Goal: Task Accomplishment & Management: Manage account settings

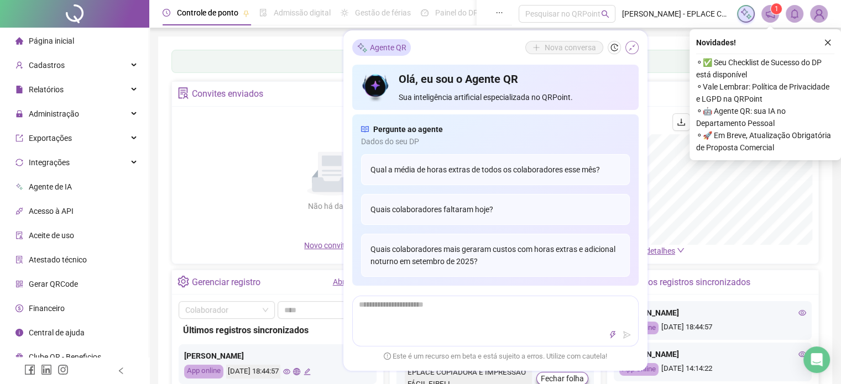
click at [629, 49] on icon "shrink" at bounding box center [632, 48] width 8 height 8
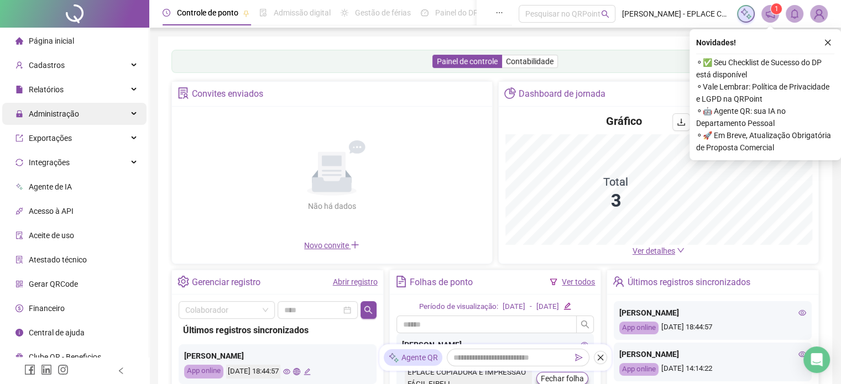
click at [44, 114] on span "Administração" at bounding box center [54, 114] width 50 height 9
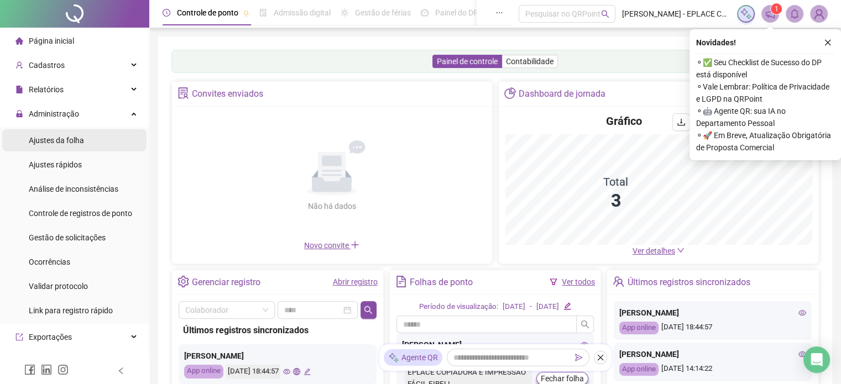
click at [56, 139] on span "Ajustes da folha" at bounding box center [56, 140] width 55 height 9
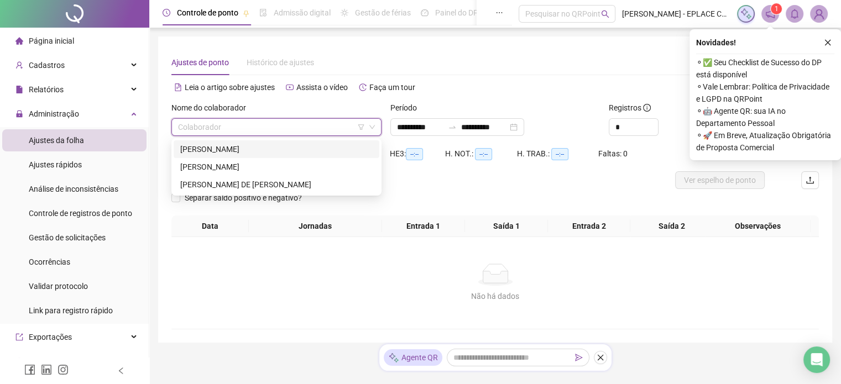
click at [252, 126] on input "search" at bounding box center [271, 127] width 187 height 17
click at [73, 66] on div "Cadastros" at bounding box center [74, 65] width 144 height 22
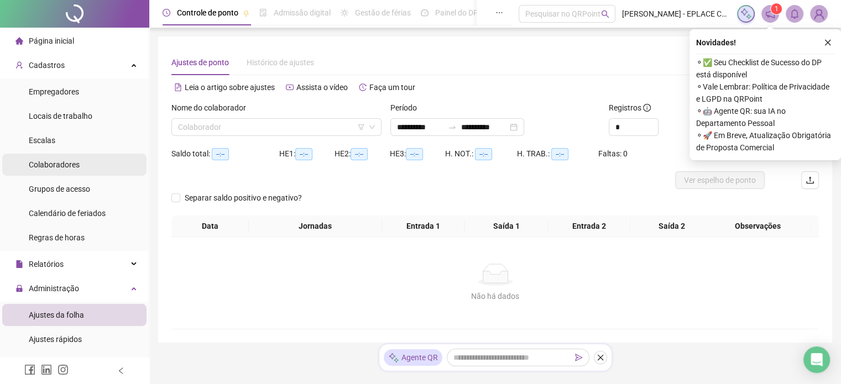
click at [61, 165] on span "Colaboradores" at bounding box center [54, 164] width 51 height 9
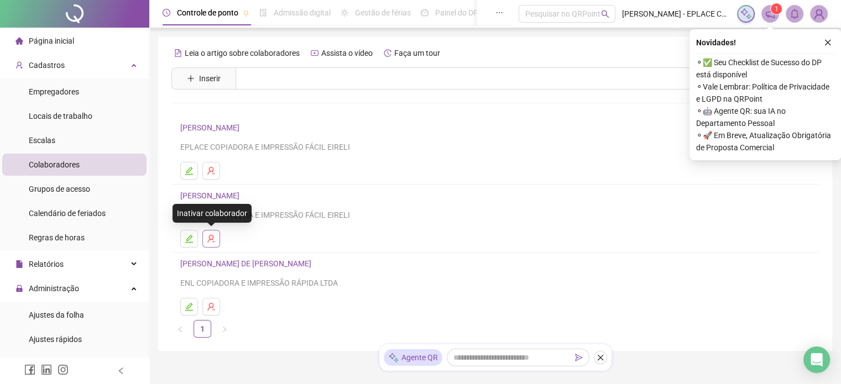
click at [211, 239] on icon "user-delete" at bounding box center [210, 239] width 7 height 8
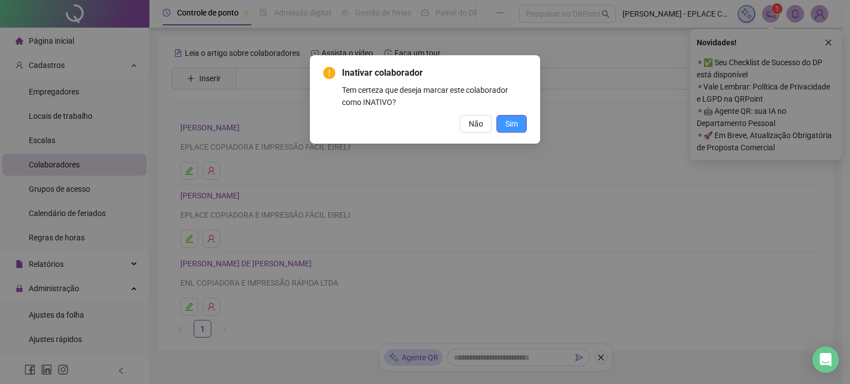
click at [508, 122] on span "Sim" at bounding box center [511, 124] width 13 height 12
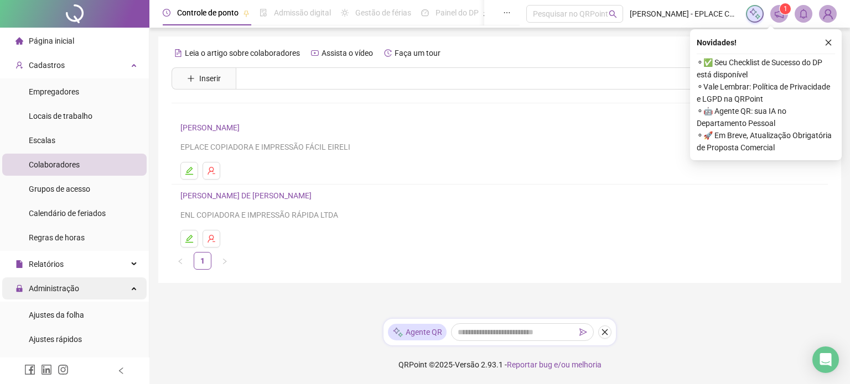
click at [65, 288] on span "Administração" at bounding box center [54, 288] width 50 height 9
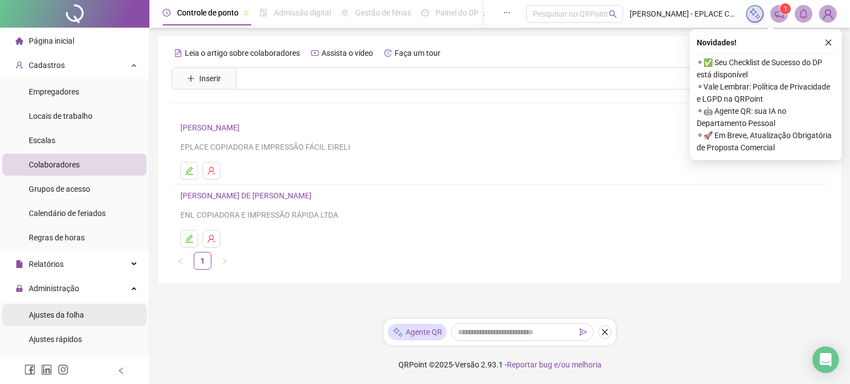
click at [65, 314] on span "Ajustes da folha" at bounding box center [56, 315] width 55 height 9
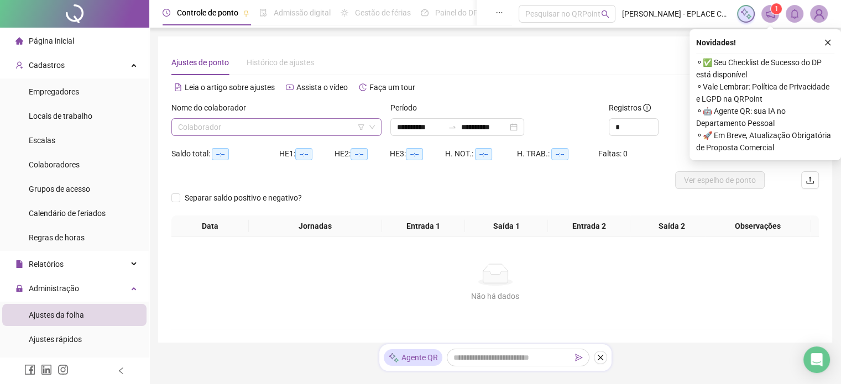
click at [247, 119] on input "search" at bounding box center [271, 127] width 187 height 17
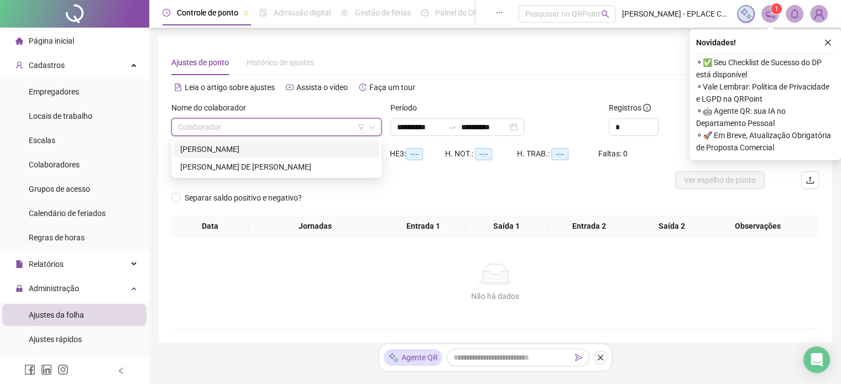
click at [249, 152] on div "[PERSON_NAME]" at bounding box center [276, 149] width 192 height 12
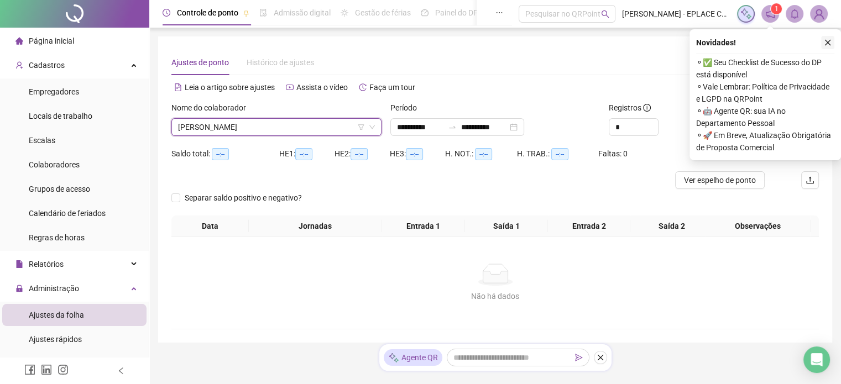
click at [832, 41] on button "button" at bounding box center [827, 42] width 13 height 13
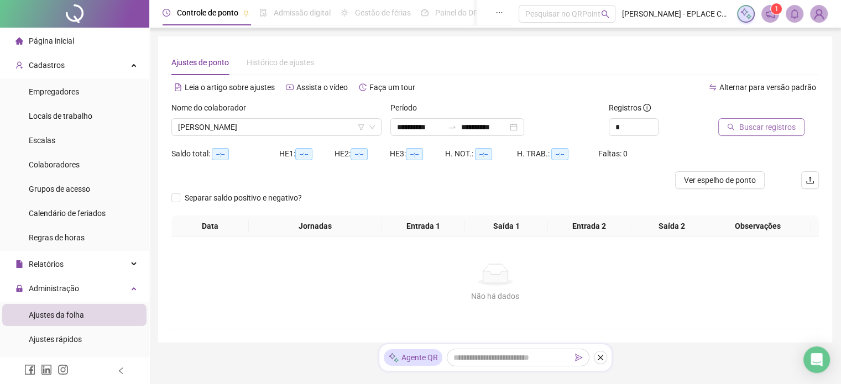
click at [771, 133] on button "Buscar registros" at bounding box center [762, 127] width 86 height 18
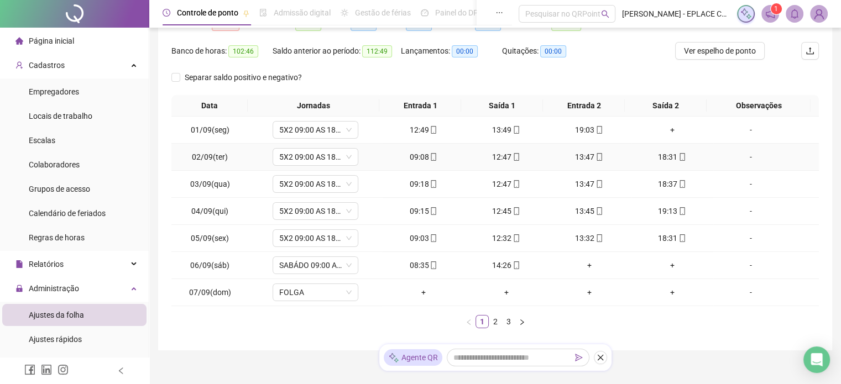
scroll to position [111, 0]
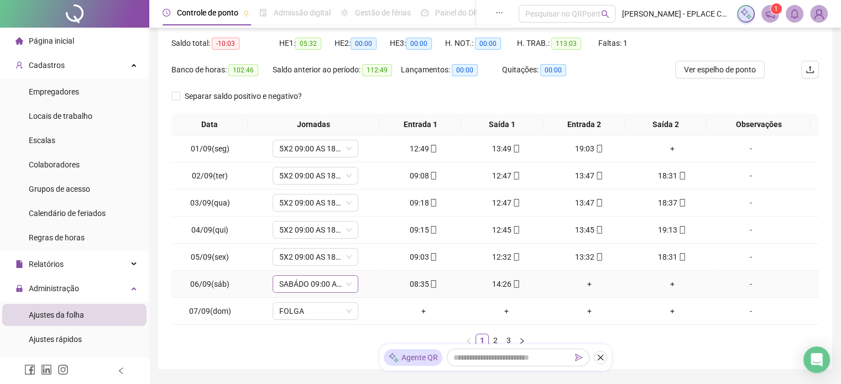
click at [320, 288] on span "SABÁDO 09:00 AS 14:00" at bounding box center [315, 284] width 72 height 17
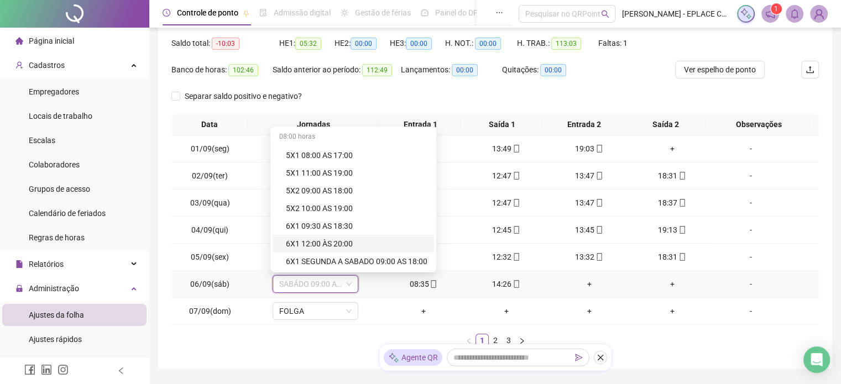
scroll to position [387, 0]
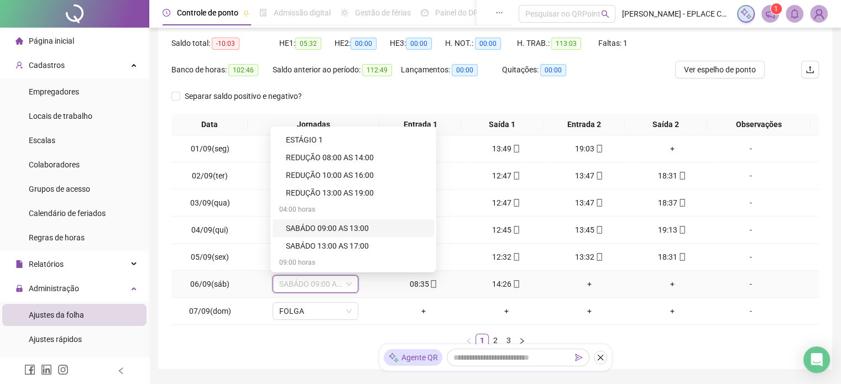
click at [342, 229] on div "SABÁDO 09:00 AS 13:00" at bounding box center [357, 228] width 142 height 12
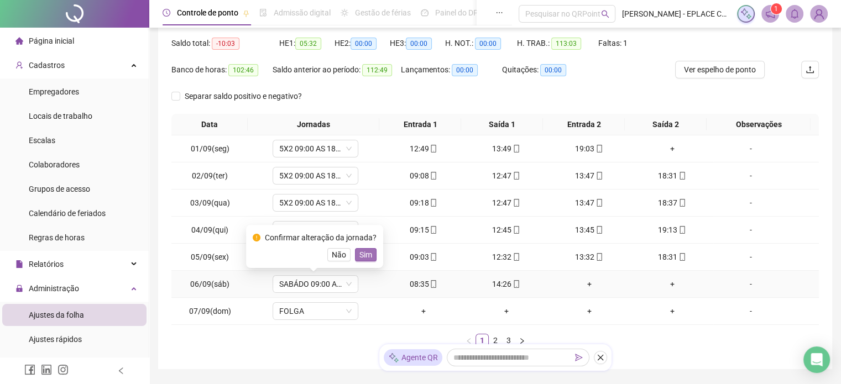
click at [361, 251] on span "Sim" at bounding box center [366, 255] width 13 height 12
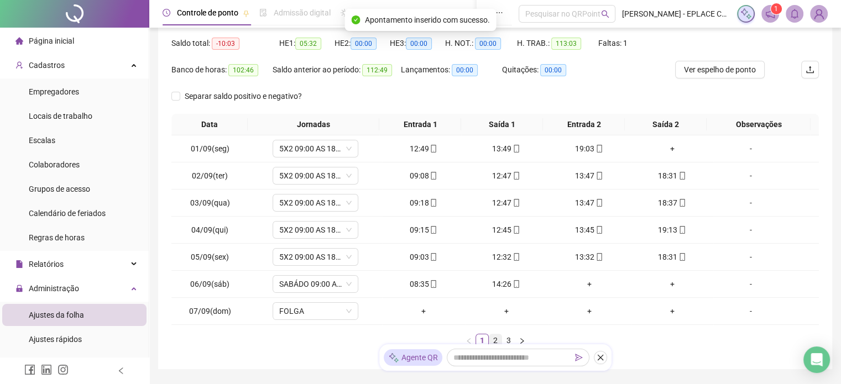
click at [491, 340] on link "2" at bounding box center [496, 341] width 12 height 12
click at [306, 282] on span "SABÁDO 09:00 AS 14:00" at bounding box center [315, 284] width 72 height 17
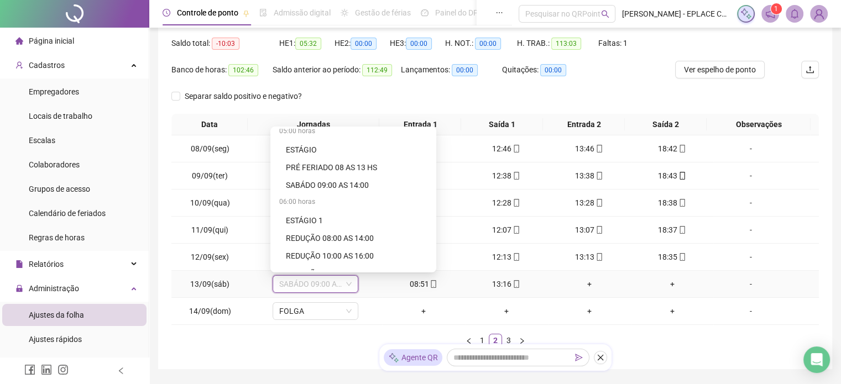
scroll to position [407, 0]
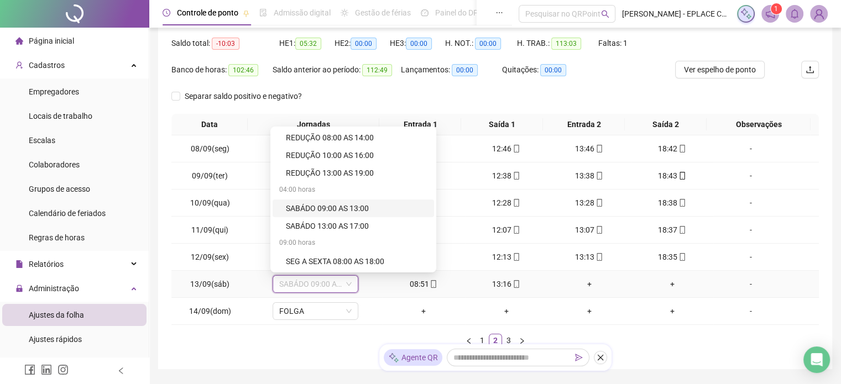
click at [325, 209] on div "SABÁDO 09:00 AS 13:00" at bounding box center [357, 208] width 142 height 12
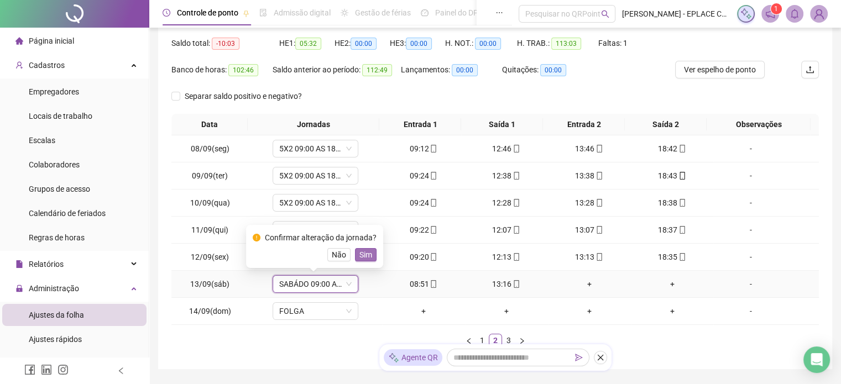
click at [363, 258] on span "Sim" at bounding box center [366, 255] width 13 height 12
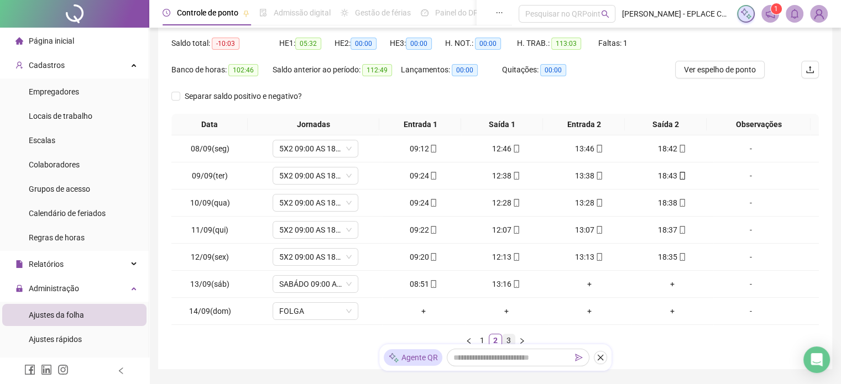
click at [509, 340] on link "3" at bounding box center [509, 341] width 12 height 12
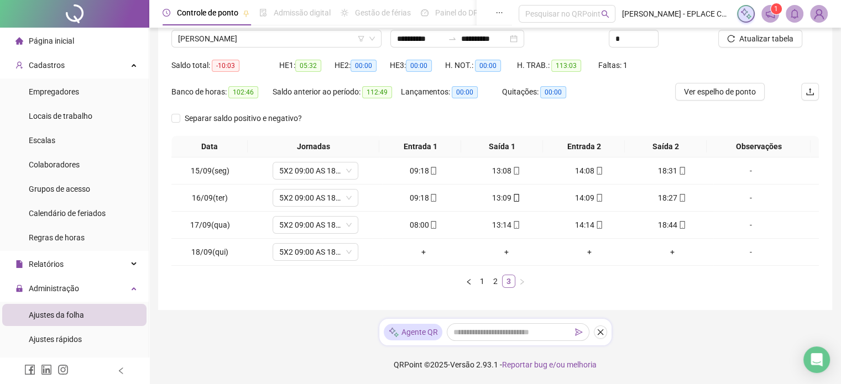
scroll to position [87, 0]
click at [494, 278] on link "2" at bounding box center [496, 283] width 12 height 12
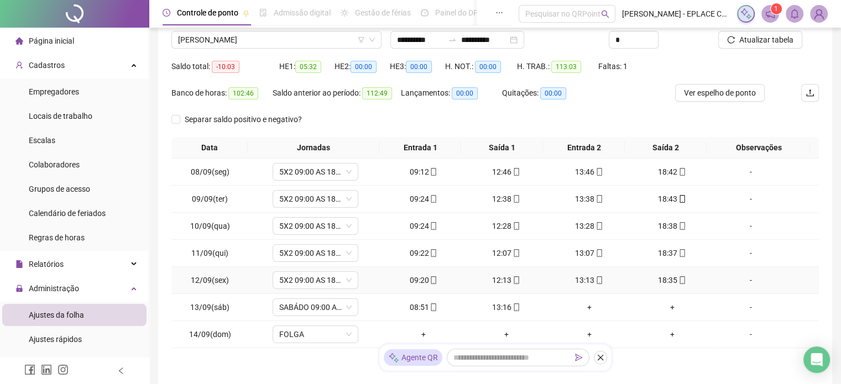
scroll to position [168, 0]
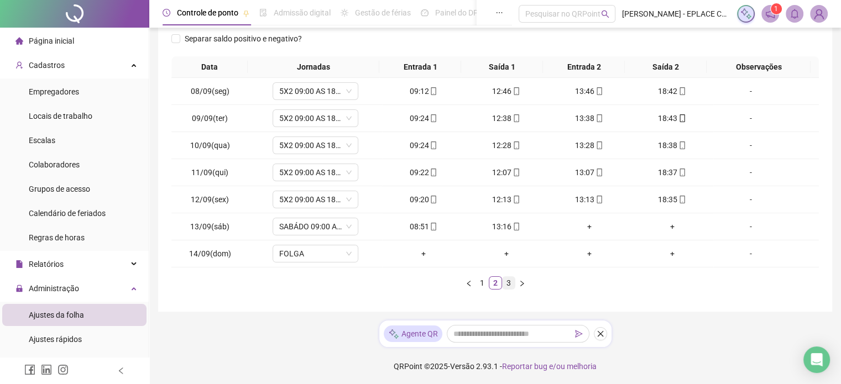
click at [507, 280] on link "3" at bounding box center [509, 283] width 12 height 12
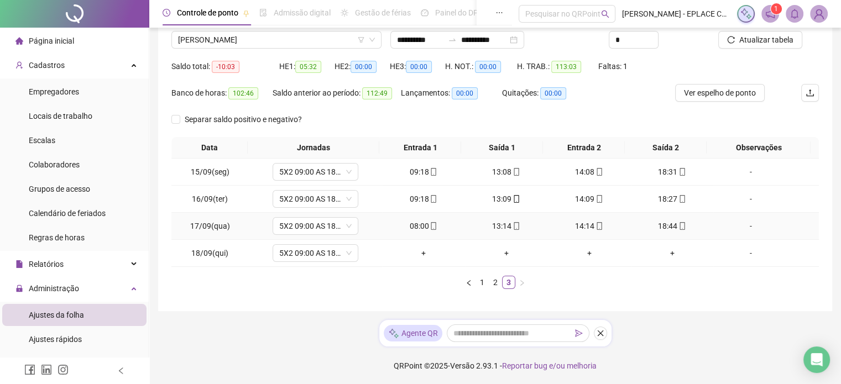
scroll to position [0, 0]
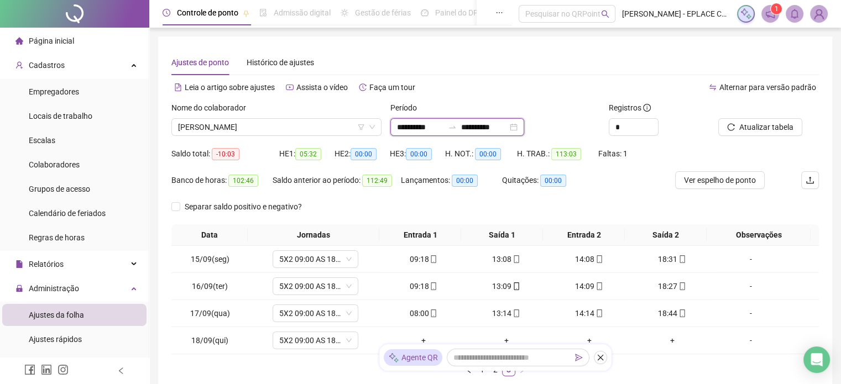
click at [508, 124] on input "**********" at bounding box center [484, 127] width 46 height 12
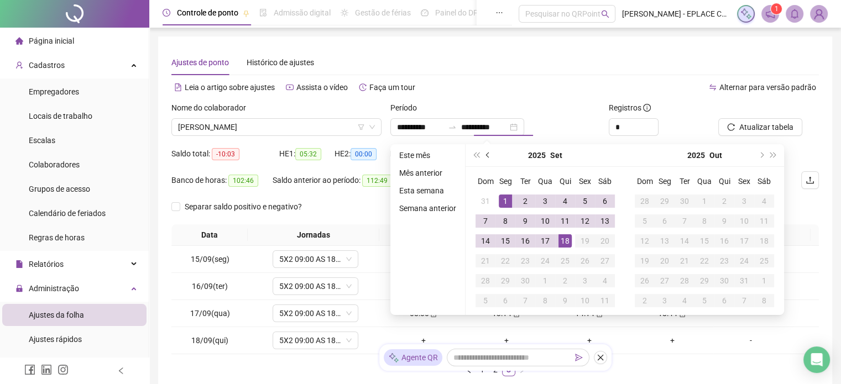
click at [487, 152] on button "prev-year" at bounding box center [488, 155] width 12 height 22
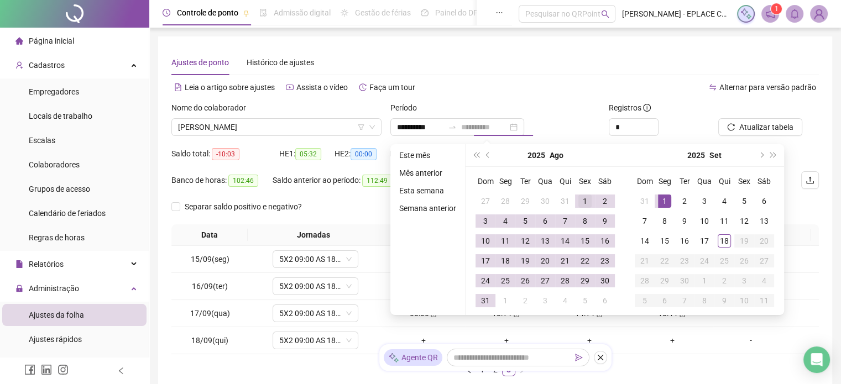
type input "**********"
click at [586, 198] on div "1" at bounding box center [585, 201] width 13 height 13
click at [491, 304] on div "31" at bounding box center [485, 300] width 13 height 13
type input "**********"
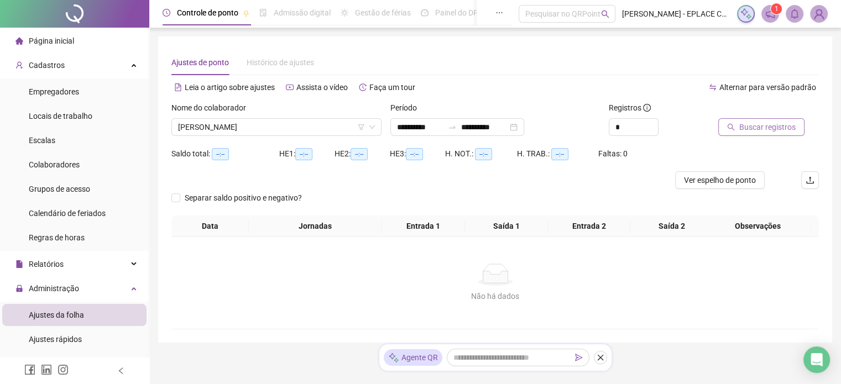
click at [766, 124] on span "Buscar registros" at bounding box center [768, 127] width 56 height 12
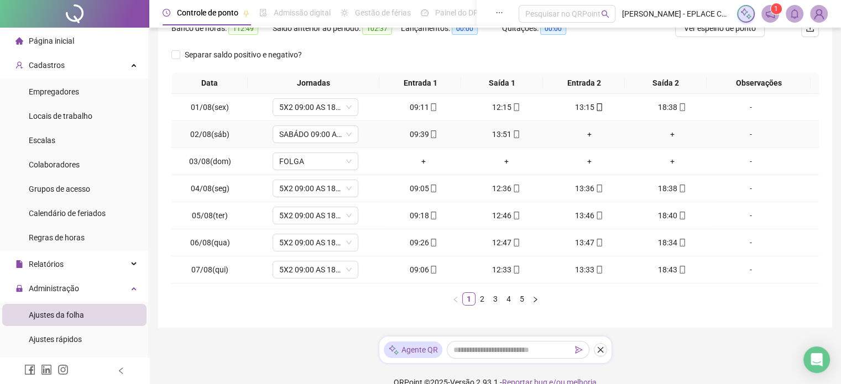
scroll to position [166, 0]
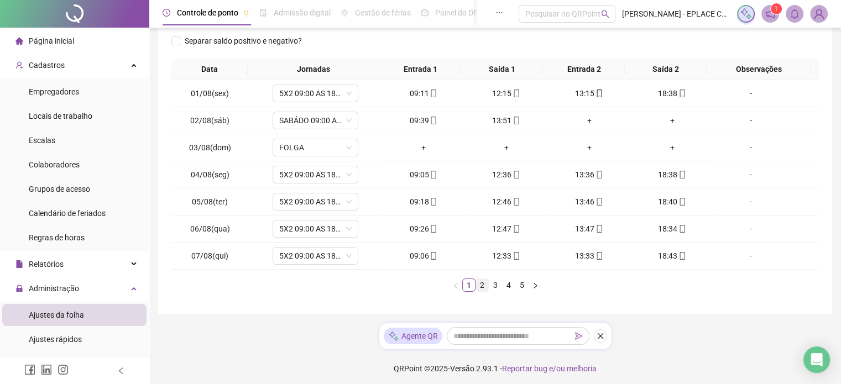
click at [484, 282] on link "2" at bounding box center [482, 285] width 12 height 12
click at [494, 287] on link "3" at bounding box center [496, 285] width 12 height 12
click at [509, 287] on link "4" at bounding box center [509, 285] width 12 height 12
click at [520, 284] on link "5" at bounding box center [522, 285] width 12 height 12
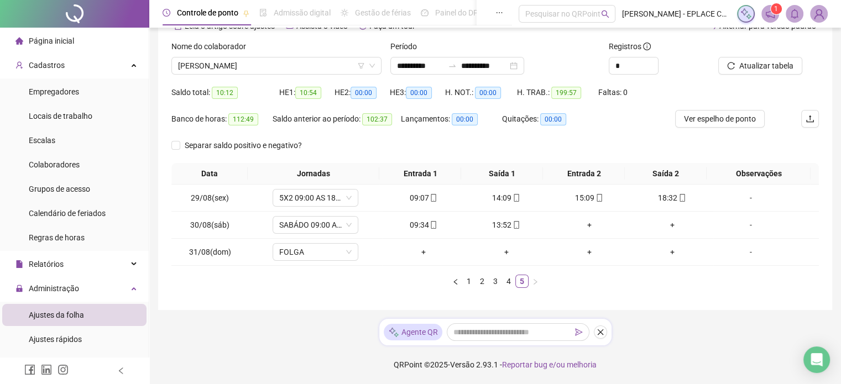
scroll to position [60, 0]
click at [299, 225] on span "SABÁDO 09:00 AS 14:00" at bounding box center [315, 226] width 72 height 17
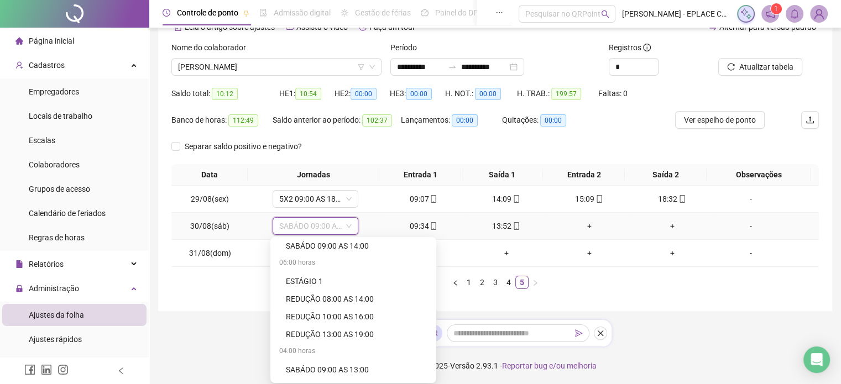
scroll to position [387, 0]
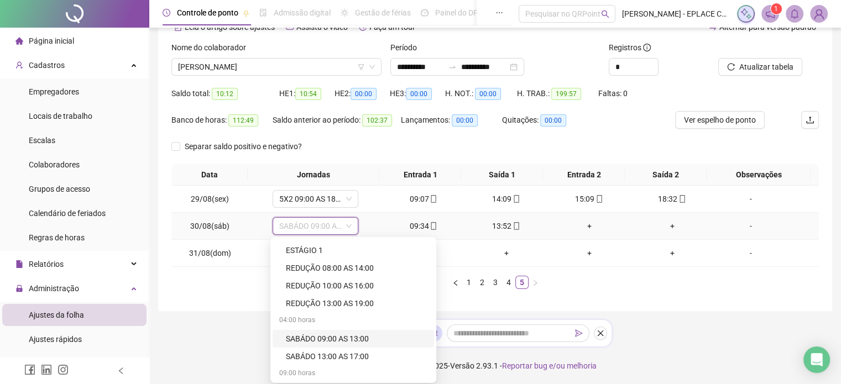
click at [345, 338] on div "SABÁDO 09:00 AS 13:00" at bounding box center [357, 339] width 142 height 12
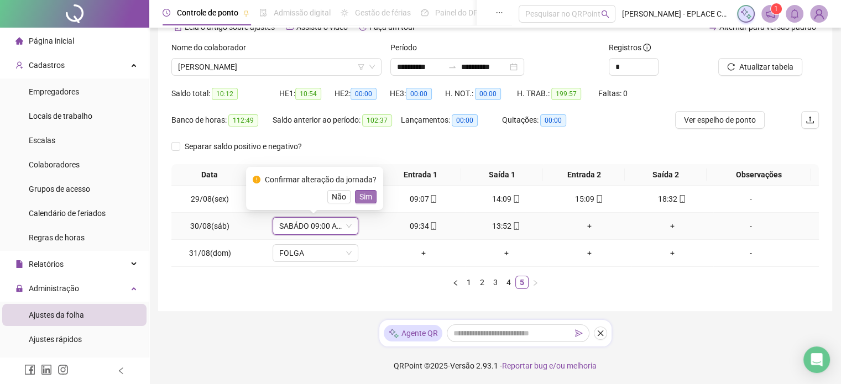
click at [364, 199] on span "Sim" at bounding box center [366, 197] width 13 height 12
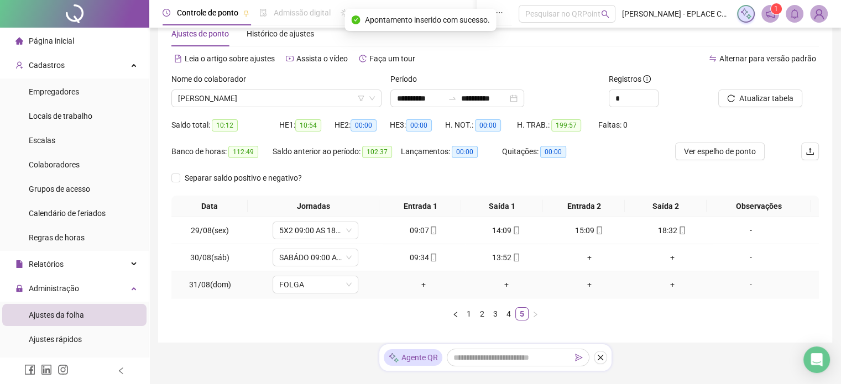
scroll to position [0, 0]
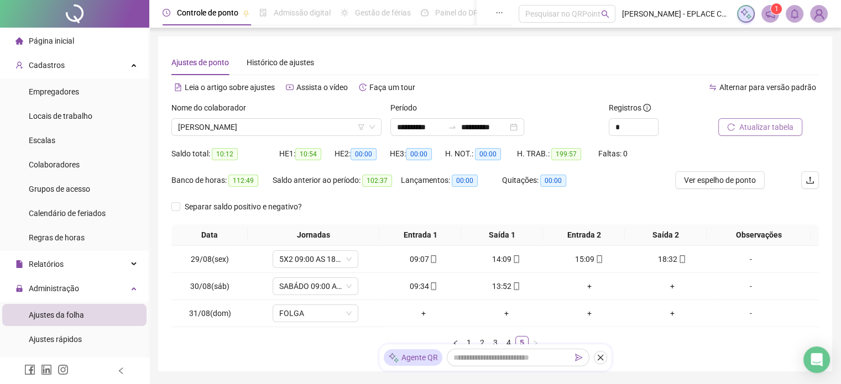
click at [782, 130] on span "Atualizar tabela" at bounding box center [767, 127] width 54 height 12
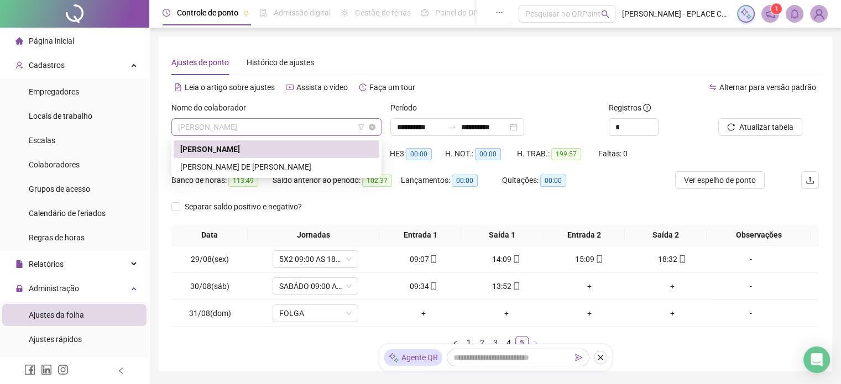
click at [249, 132] on span "[PERSON_NAME]" at bounding box center [276, 127] width 197 height 17
click at [252, 166] on div "[PERSON_NAME] DE [PERSON_NAME]" at bounding box center [276, 167] width 192 height 12
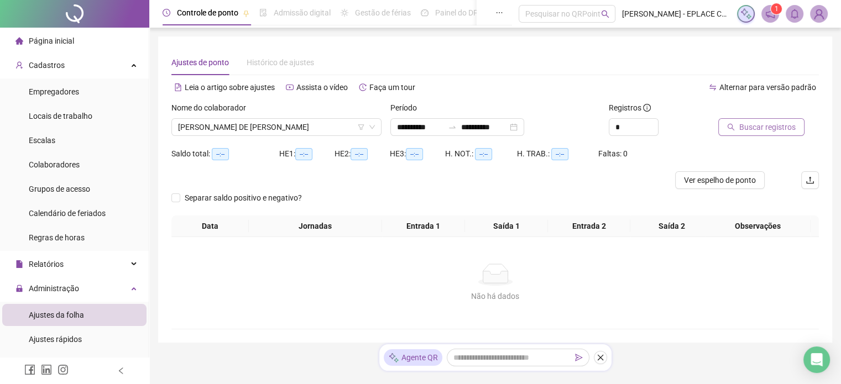
click at [757, 128] on span "Buscar registros" at bounding box center [768, 127] width 56 height 12
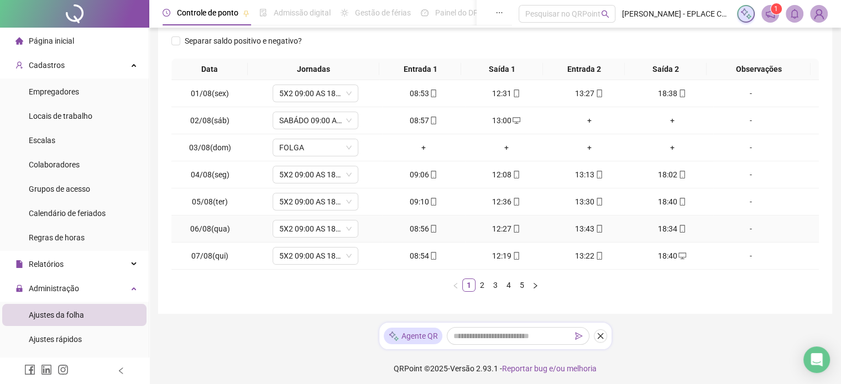
scroll to position [168, 0]
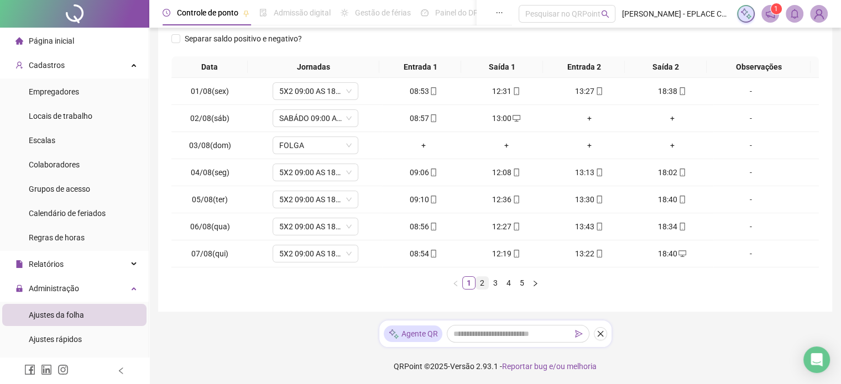
click at [483, 282] on link "2" at bounding box center [482, 283] width 12 height 12
click at [496, 283] on link "3" at bounding box center [496, 283] width 12 height 12
click at [505, 283] on link "4" at bounding box center [509, 283] width 12 height 12
click at [319, 117] on span "SABÁDO 09:00 AS 14:00" at bounding box center [315, 118] width 72 height 17
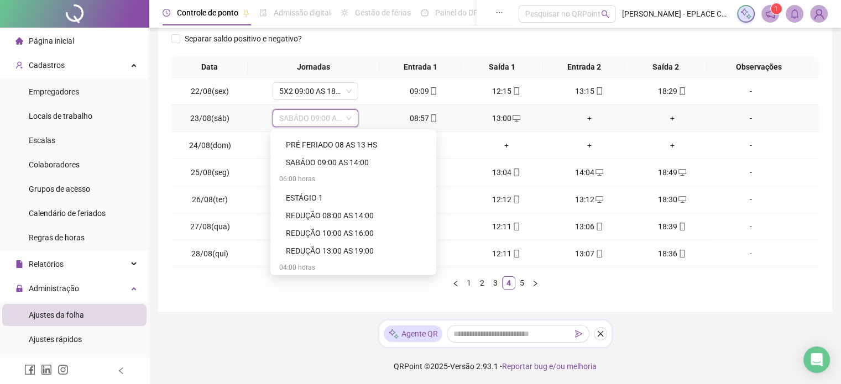
scroll to position [387, 0]
click at [336, 234] on div "SABÁDO 09:00 AS 13:00" at bounding box center [357, 231] width 142 height 12
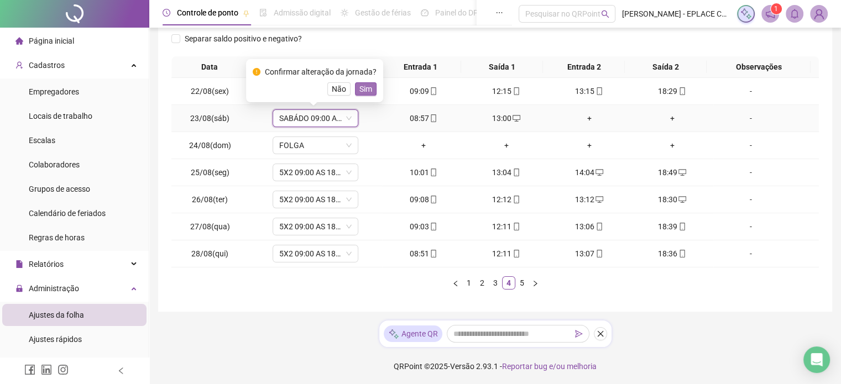
click at [363, 89] on span "Sim" at bounding box center [366, 89] width 13 height 12
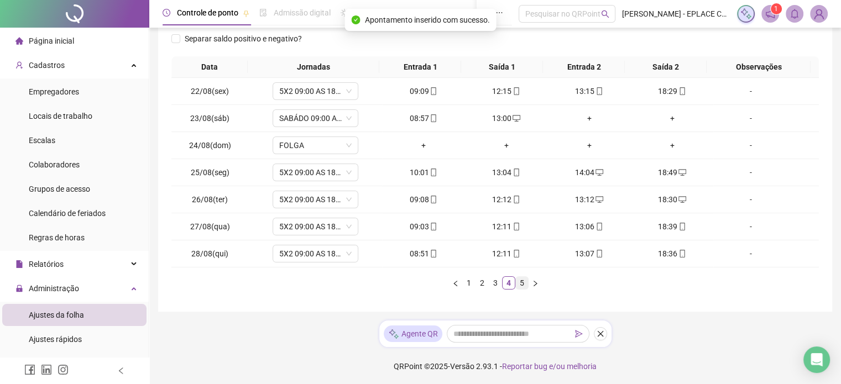
click at [522, 282] on link "5" at bounding box center [522, 283] width 12 height 12
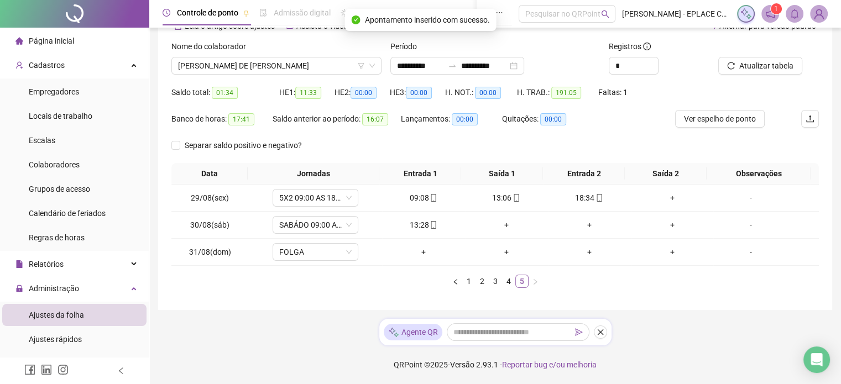
scroll to position [60, 0]
click at [334, 227] on span "SABÁDO 09:00 AS 14:00" at bounding box center [315, 226] width 72 height 17
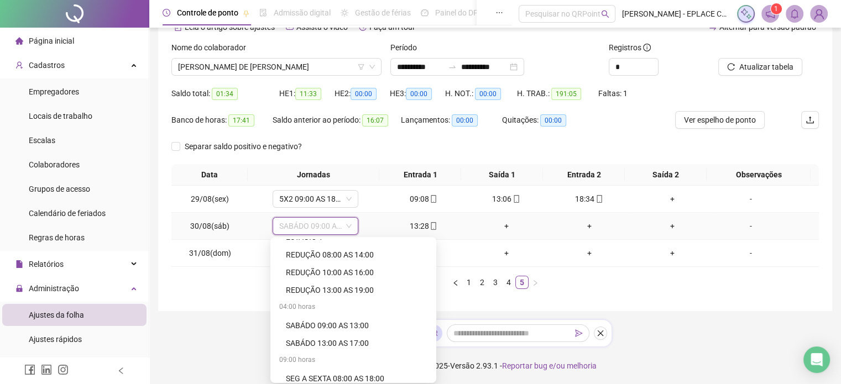
scroll to position [407, 0]
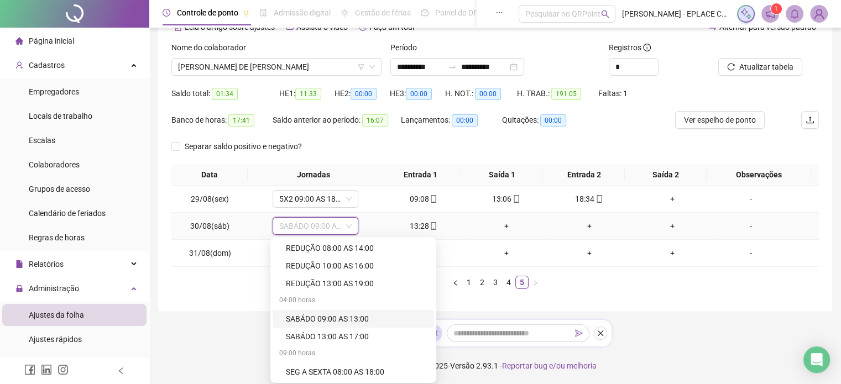
click at [353, 318] on div "SABÁDO 09:00 AS 13:00" at bounding box center [357, 319] width 142 height 12
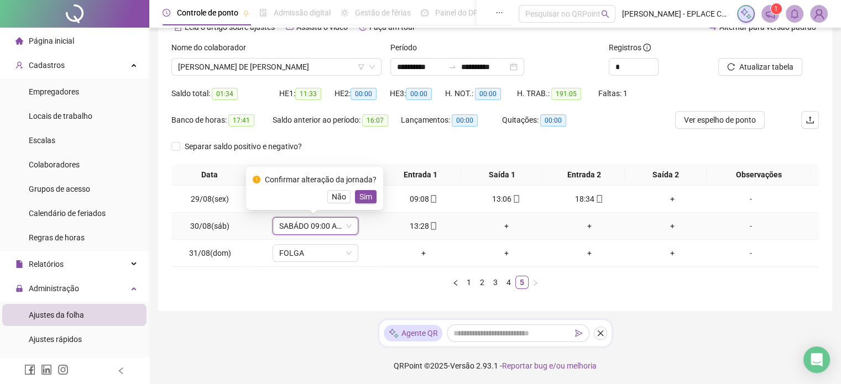
click at [366, 184] on div "Confirmar alteração da jornada?" at bounding box center [321, 180] width 112 height 12
click at [366, 202] on span "Sim" at bounding box center [366, 197] width 13 height 12
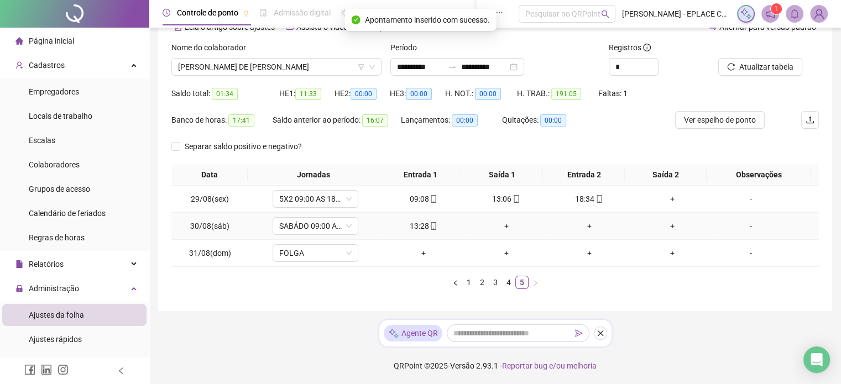
click at [501, 225] on div "+" at bounding box center [507, 226] width 74 height 12
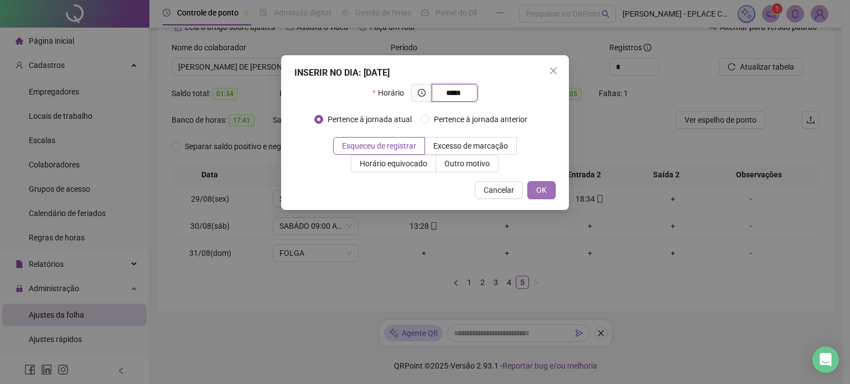
type input "*****"
click at [548, 189] on button "OK" at bounding box center [541, 190] width 28 height 18
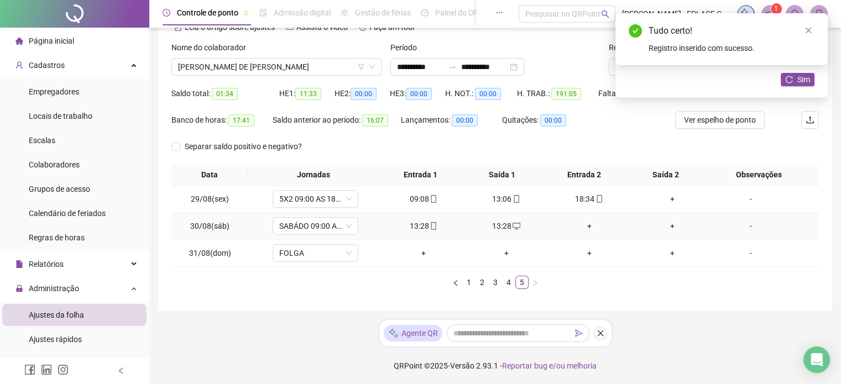
click at [429, 222] on span at bounding box center [433, 226] width 9 height 9
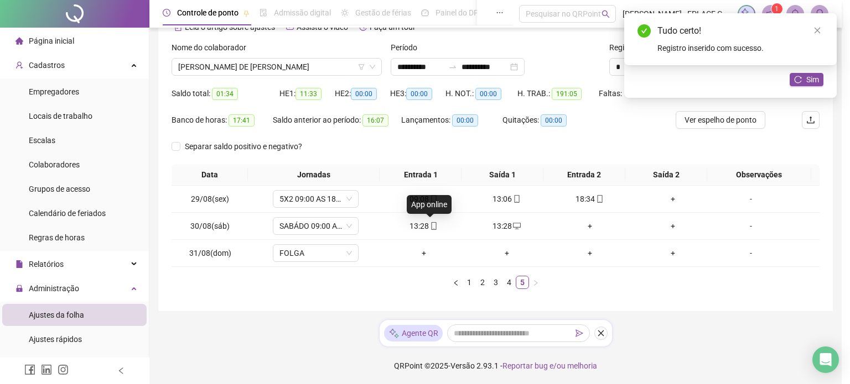
type input "**********"
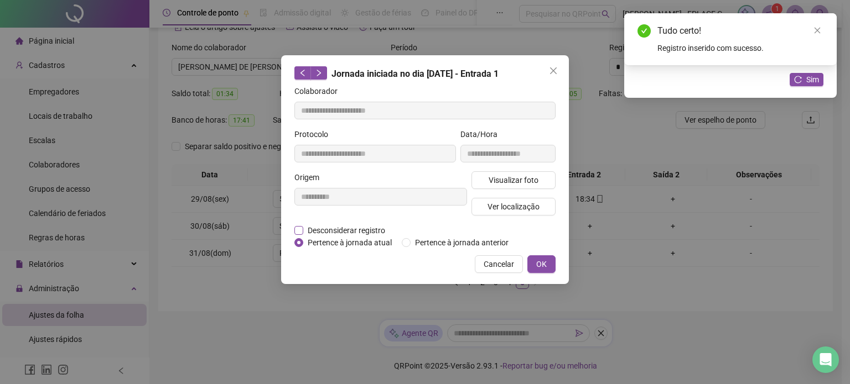
click at [319, 232] on span "Desconsiderar registro" at bounding box center [346, 231] width 86 height 12
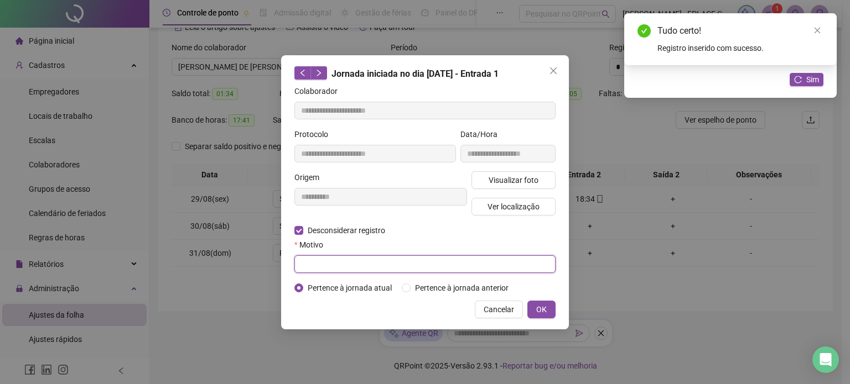
click at [356, 260] on input "text" at bounding box center [424, 265] width 261 height 18
type input "***"
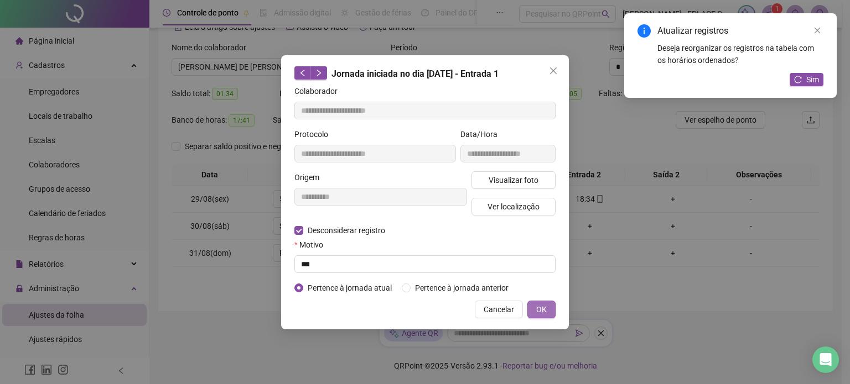
click at [538, 304] on span "OK" at bounding box center [541, 310] width 11 height 12
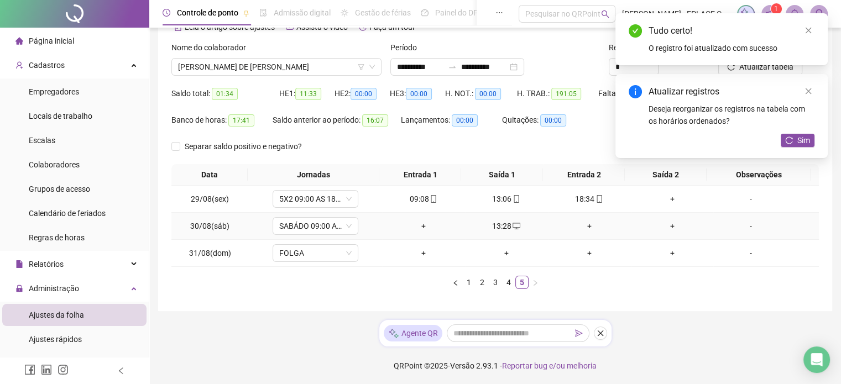
click at [420, 223] on div "+" at bounding box center [424, 226] width 74 height 12
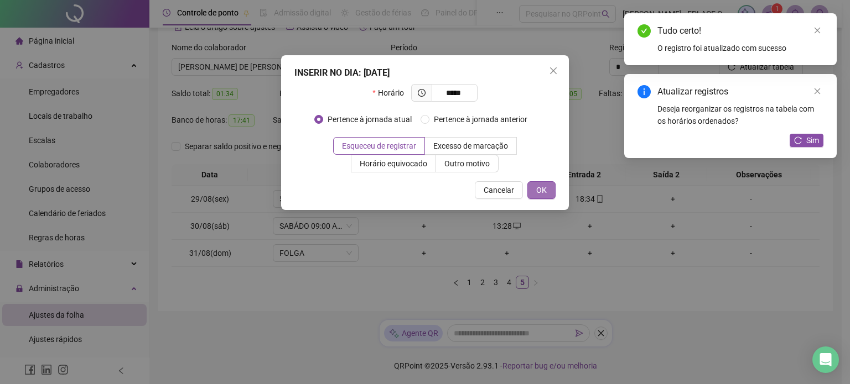
type input "*****"
click at [529, 189] on button "OK" at bounding box center [541, 190] width 28 height 18
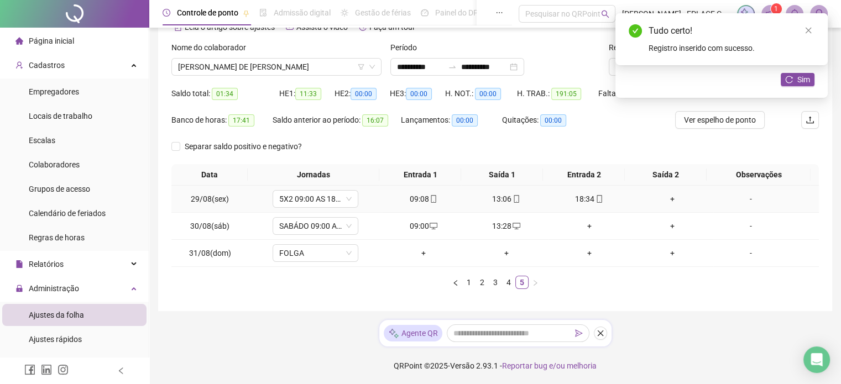
click at [670, 193] on div "+" at bounding box center [673, 199] width 74 height 12
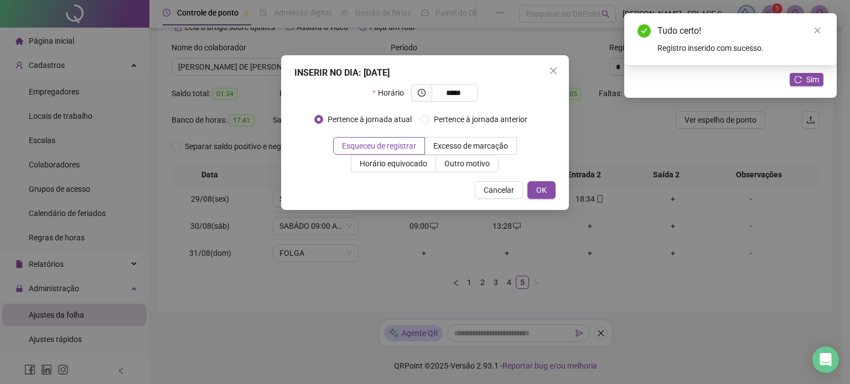
type input "*****"
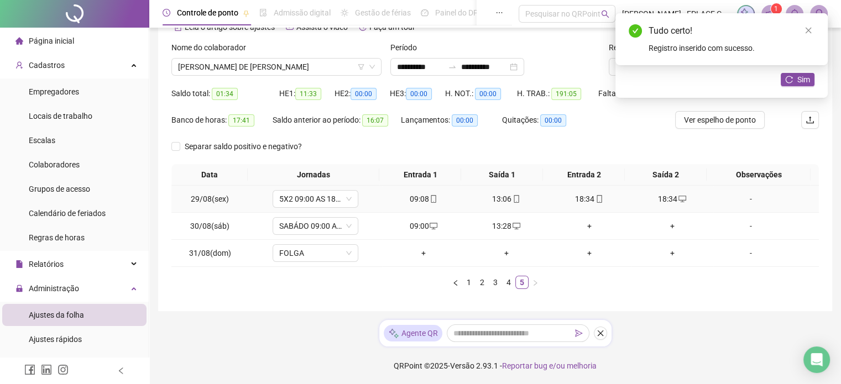
click at [580, 199] on div "18:34" at bounding box center [590, 199] width 74 height 12
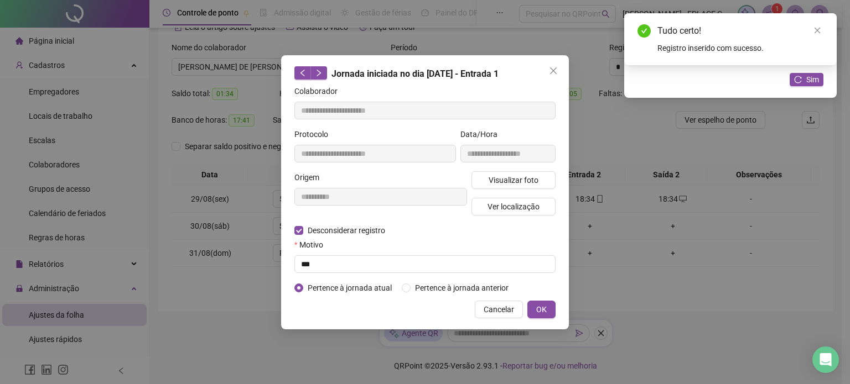
type input "**********"
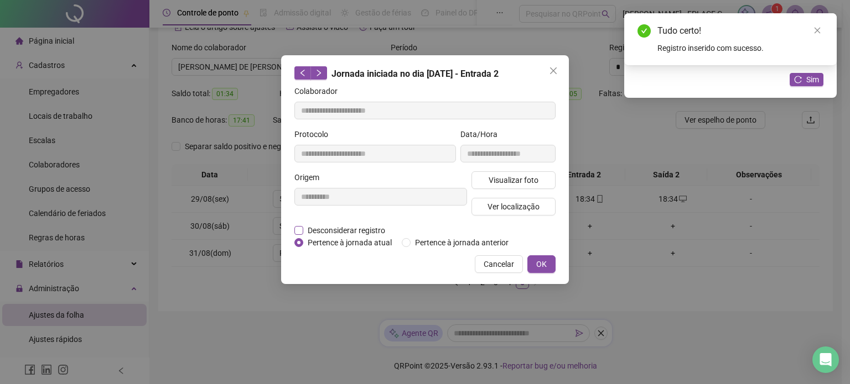
click at [309, 227] on span "Desconsiderar registro" at bounding box center [346, 231] width 86 height 12
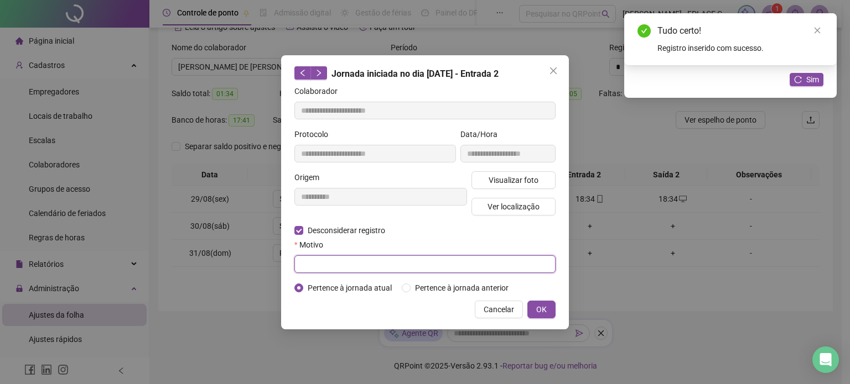
drag, startPoint x: 314, startPoint y: 266, endPoint x: 308, endPoint y: 275, distance: 11.2
click at [310, 272] on input "text" at bounding box center [424, 265] width 261 height 18
type input "***"
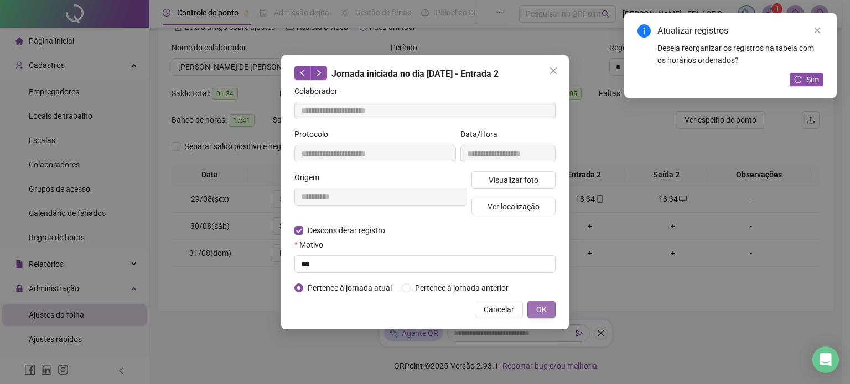
click at [542, 313] on span "OK" at bounding box center [541, 310] width 11 height 12
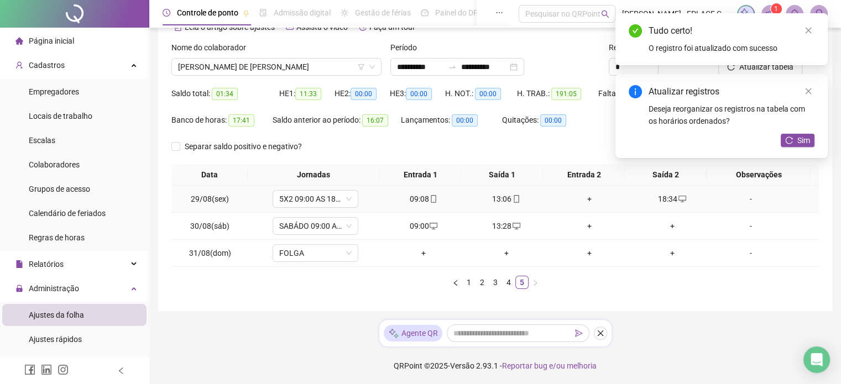
click at [582, 196] on div "+" at bounding box center [590, 199] width 74 height 12
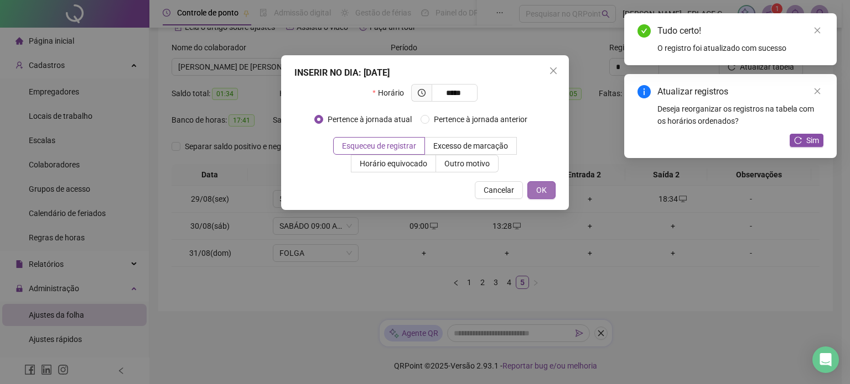
type input "*****"
click at [540, 194] on span "OK" at bounding box center [541, 190] width 11 height 12
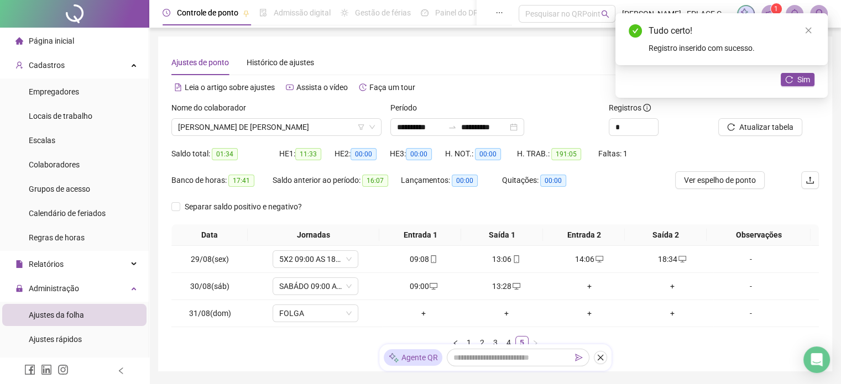
scroll to position [0, 0]
click at [773, 127] on span "Atualizar tabela" at bounding box center [767, 127] width 54 height 12
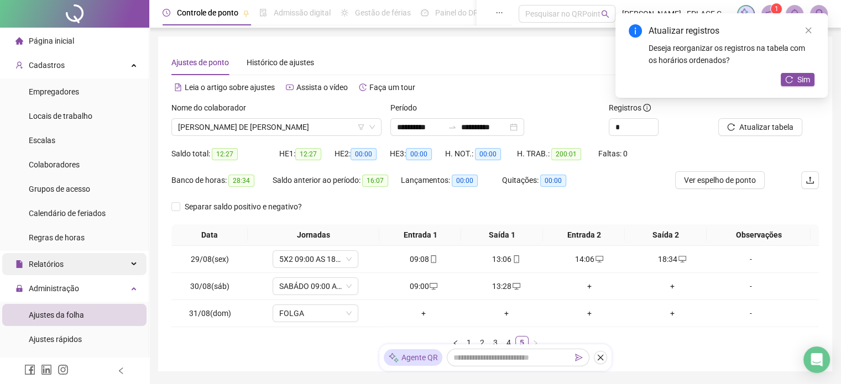
click at [43, 267] on span "Relatórios" at bounding box center [46, 264] width 35 height 9
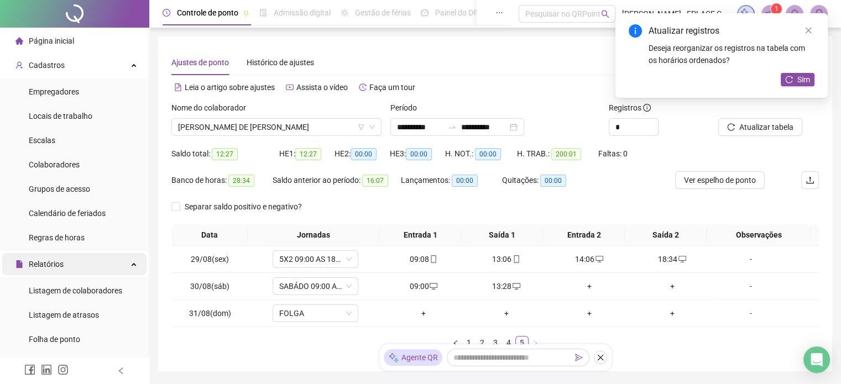
click at [45, 262] on span "Relatórios" at bounding box center [46, 264] width 35 height 9
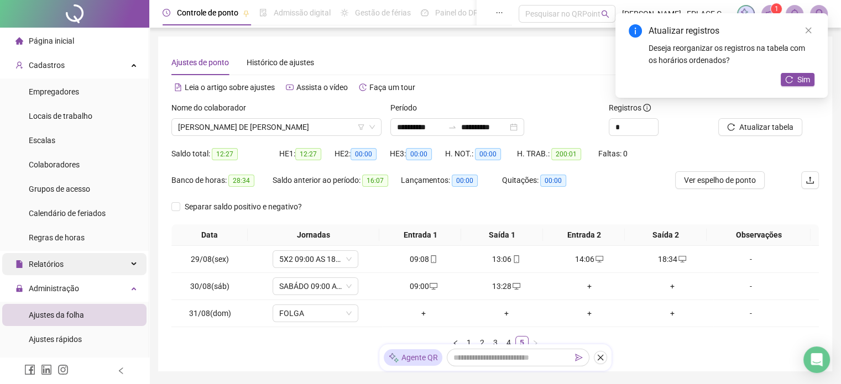
click at [46, 266] on span "Relatórios" at bounding box center [46, 264] width 35 height 9
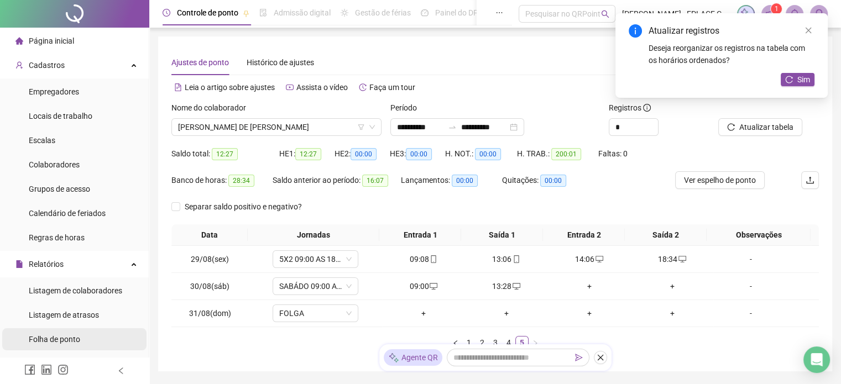
click at [63, 343] on span "Folha de ponto" at bounding box center [54, 339] width 51 height 9
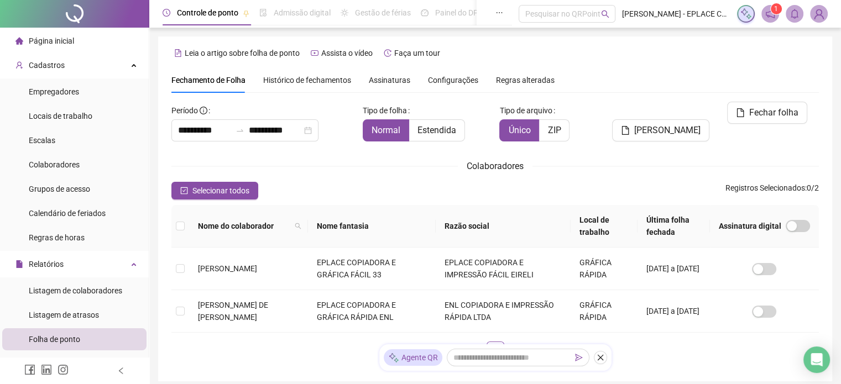
scroll to position [34, 0]
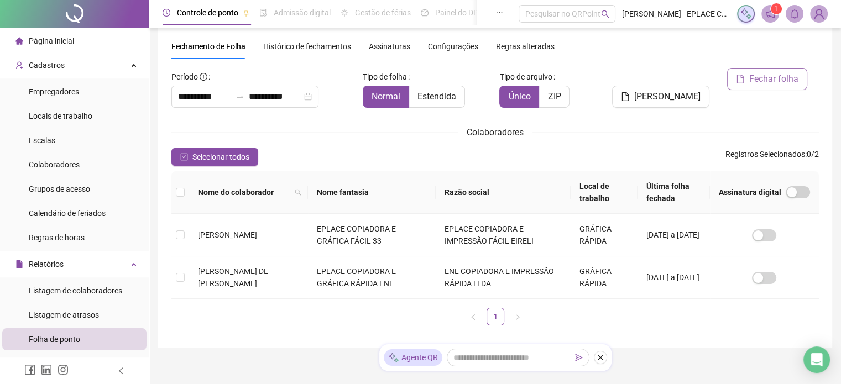
click at [781, 79] on span "Fechar folha" at bounding box center [773, 78] width 49 height 13
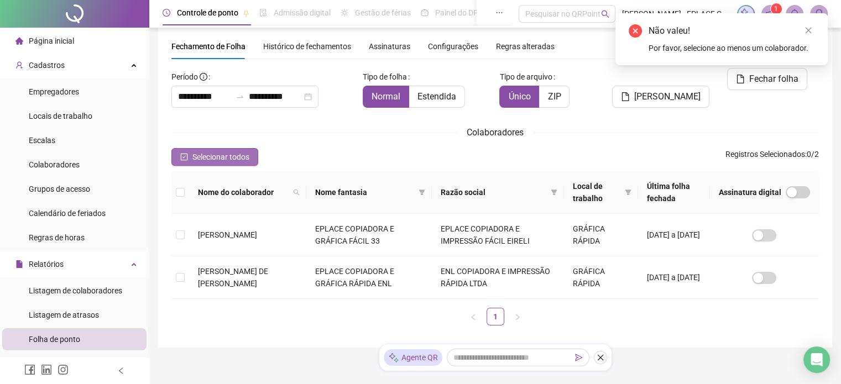
click at [183, 157] on icon "check-square" at bounding box center [184, 157] width 3 height 3
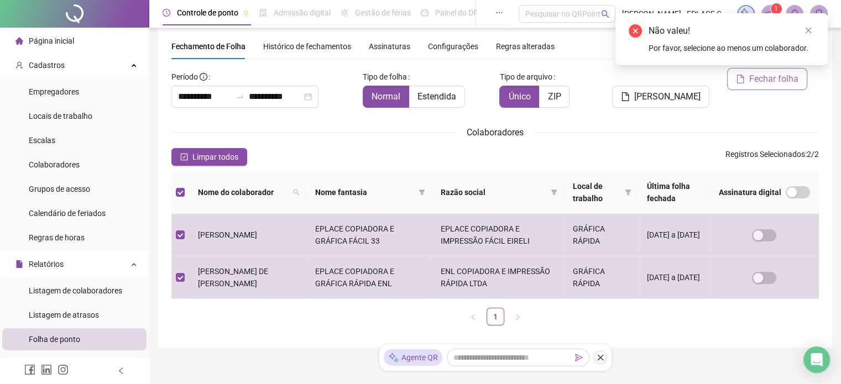
click at [784, 79] on span "Fechar folha" at bounding box center [773, 78] width 49 height 13
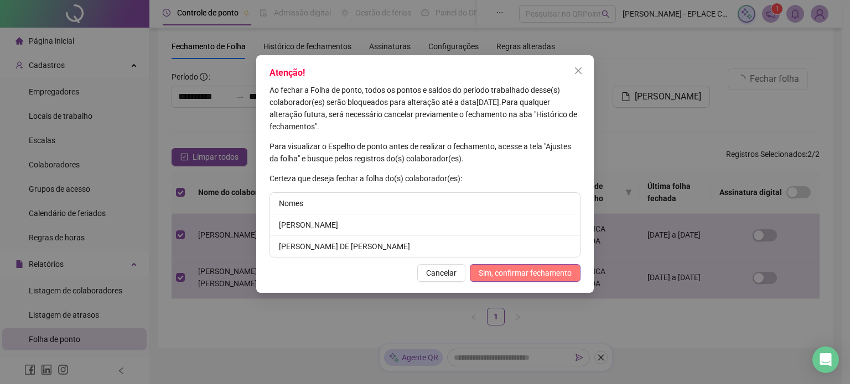
click at [511, 273] on span "Sim, confirmar fechamento" at bounding box center [524, 273] width 93 height 12
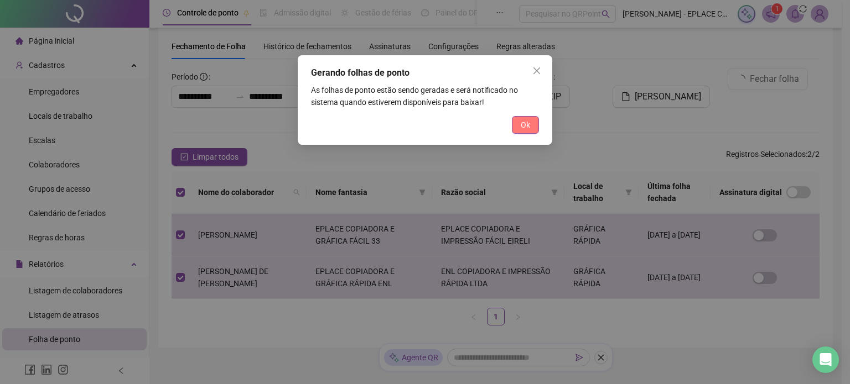
click at [518, 128] on button "Ok" at bounding box center [525, 125] width 27 height 18
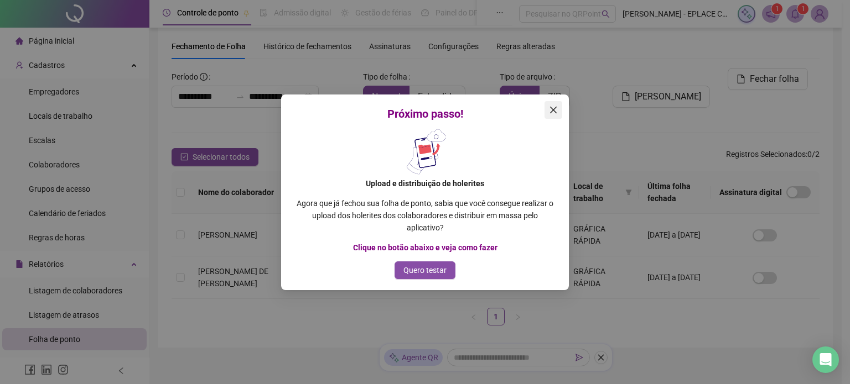
click at [558, 112] on span "Close" at bounding box center [553, 110] width 18 height 9
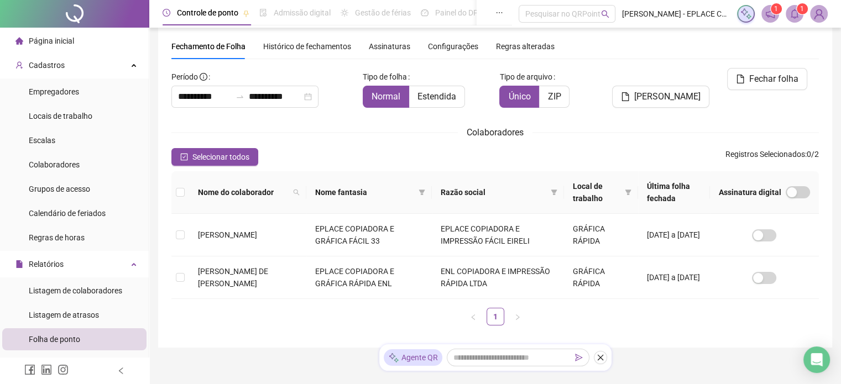
click at [768, 11] on icon "notification" at bounding box center [771, 14] width 10 height 10
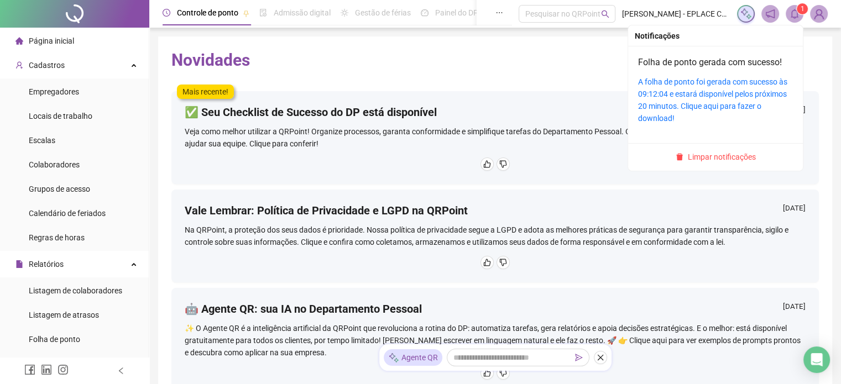
click at [806, 9] on sup "1" at bounding box center [802, 8] width 11 height 11
click at [704, 105] on link "A folha de ponto foi gerada com sucesso às 09:12:04 e estará disponível pelos p…" at bounding box center [712, 99] width 149 height 45
